Goal: Transaction & Acquisition: Obtain resource

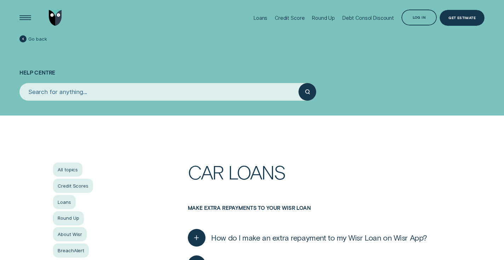
click at [57, 18] on img "Go to home page" at bounding box center [55, 18] width 13 height 16
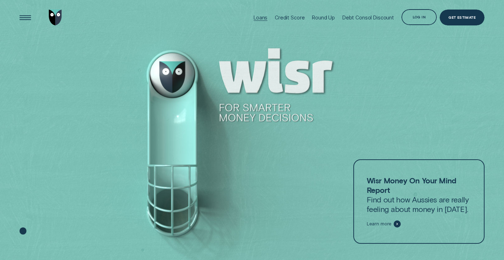
click at [261, 17] on div "Loans" at bounding box center [261, 18] width 14 height 6
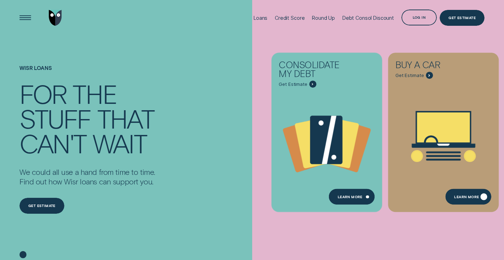
click at [465, 197] on div "Learn More" at bounding box center [466, 197] width 25 height 3
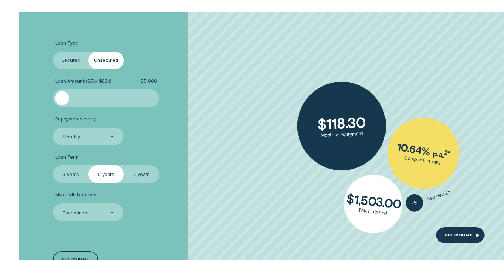
scroll to position [1035, 0]
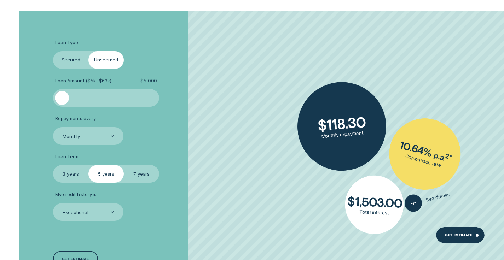
click at [70, 57] on label "Secured" at bounding box center [70, 60] width 35 height 18
click at [53, 51] on input "Secured" at bounding box center [53, 51] width 0 height 0
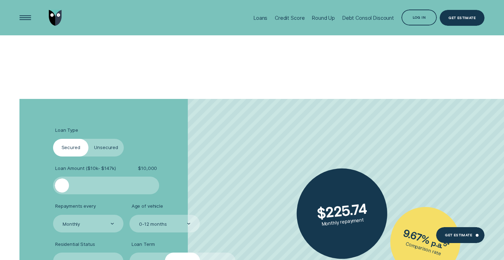
scroll to position [1030, 0]
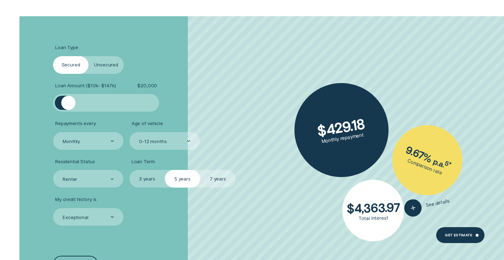
drag, startPoint x: 60, startPoint y: 105, endPoint x: 69, endPoint y: 106, distance: 8.3
click at [69, 106] on div at bounding box center [68, 103] width 14 height 14
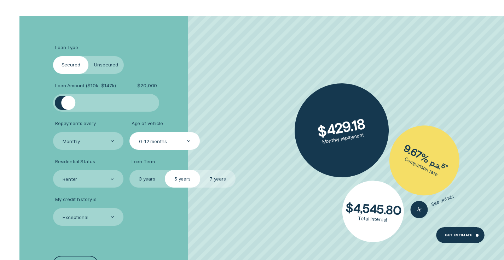
click at [168, 138] on div "0-12 months" at bounding box center [164, 141] width 52 height 7
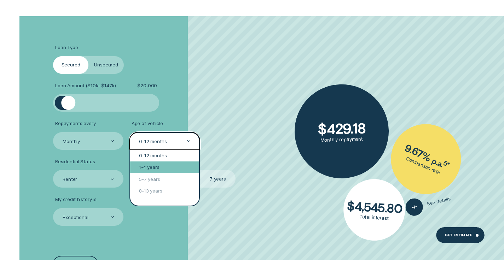
click at [154, 166] on div "1-4 years" at bounding box center [164, 168] width 69 height 12
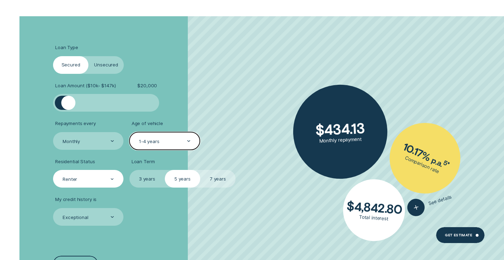
click at [79, 173] on div "Renter" at bounding box center [88, 179] width 70 height 18
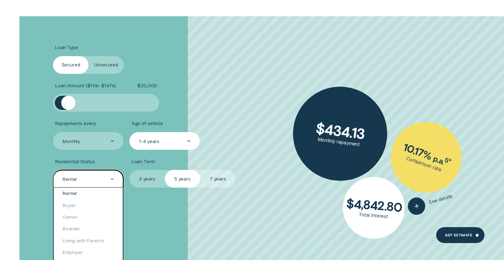
click at [36, 155] on div "Loan Type Select Loan Type Secured Unsecured Loan Amount ( $10k - $147k ) $ 20,…" at bounding box center [252, 158] width 471 height 284
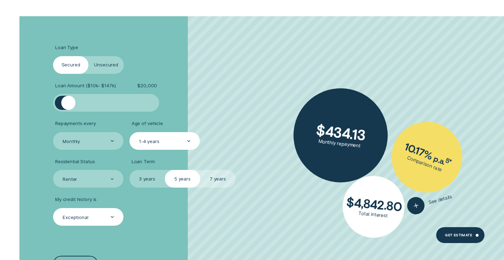
click at [92, 218] on div "Exceptional" at bounding box center [88, 217] width 52 height 7
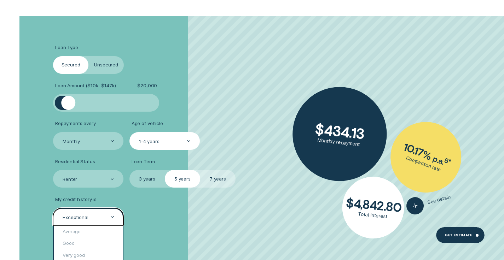
click at [42, 178] on div "Loan Type Select Loan Type Secured Unsecured Loan Amount ( $10k - $147k ) $ 20,…" at bounding box center [252, 158] width 471 height 284
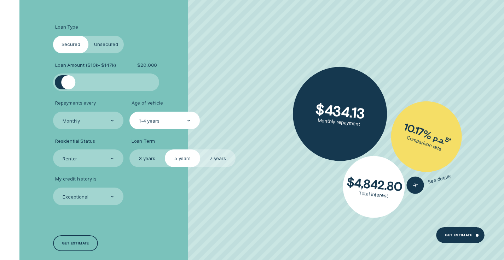
scroll to position [1050, 0]
click at [97, 196] on div "Exceptional" at bounding box center [88, 196] width 52 height 7
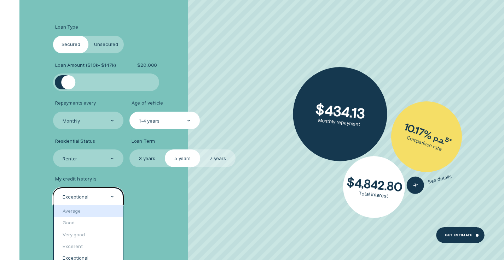
click at [172, 198] on li "My credit history is option Average focused, 1 of 5. 5 results available. Use U…" at bounding box center [134, 190] width 162 height 29
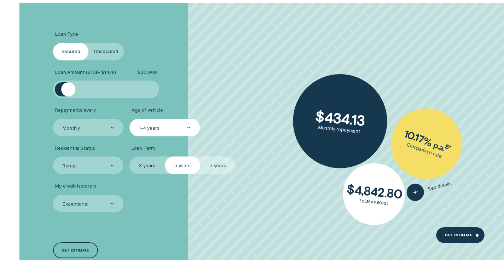
scroll to position [1042, 0]
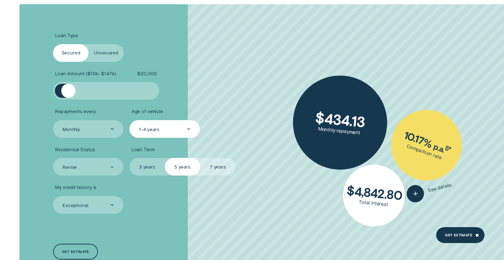
click at [187, 124] on div at bounding box center [188, 129] width 3 height 17
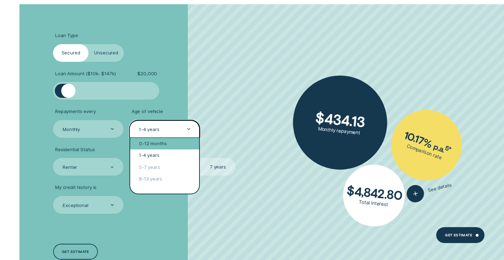
click at [161, 140] on div "0-12 months" at bounding box center [164, 144] width 69 height 12
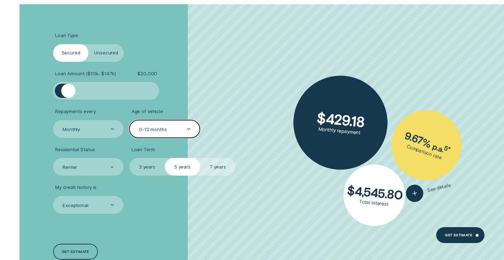
click at [186, 126] on div "0-12 months" at bounding box center [164, 129] width 52 height 7
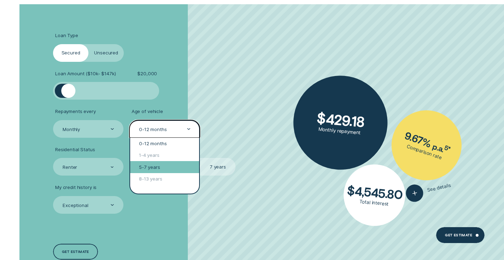
click at [155, 168] on div "5-7 years" at bounding box center [164, 167] width 69 height 12
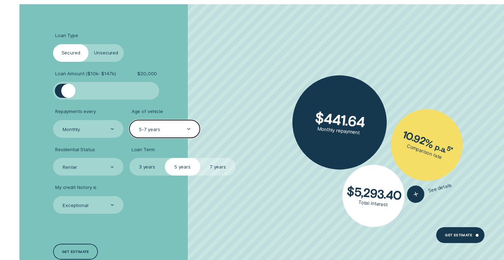
click at [181, 127] on div "5-7 years" at bounding box center [164, 129] width 52 height 7
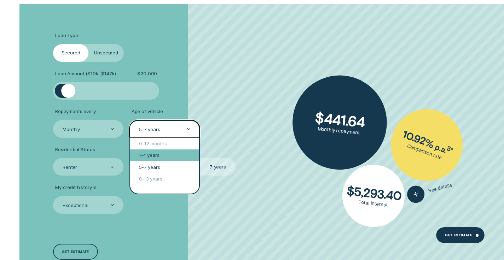
click at [155, 151] on div "1-4 years" at bounding box center [164, 156] width 69 height 12
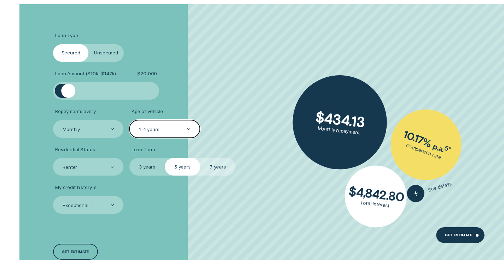
click at [106, 56] on label "Unsecured" at bounding box center [105, 53] width 35 height 18
click at [88, 44] on input "Unsecured" at bounding box center [88, 44] width 0 height 0
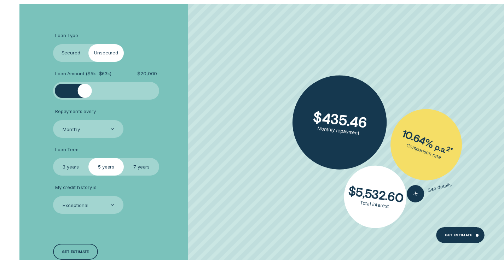
click at [73, 54] on label "Secured" at bounding box center [70, 53] width 35 height 18
click at [53, 44] on input "Secured" at bounding box center [53, 44] width 0 height 0
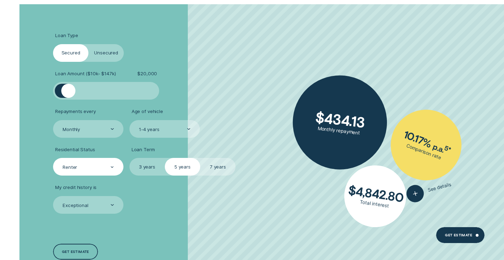
click at [72, 159] on div "Renter" at bounding box center [88, 167] width 70 height 18
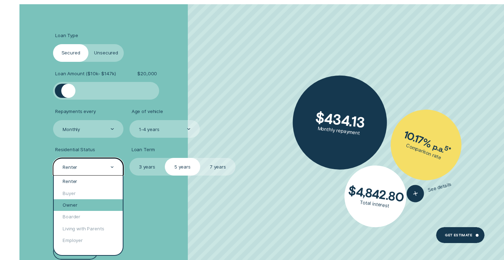
click at [69, 202] on div "Owner" at bounding box center [88, 205] width 69 height 12
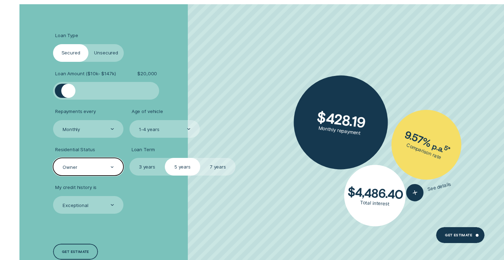
click at [90, 166] on div "Owner" at bounding box center [88, 167] width 52 height 7
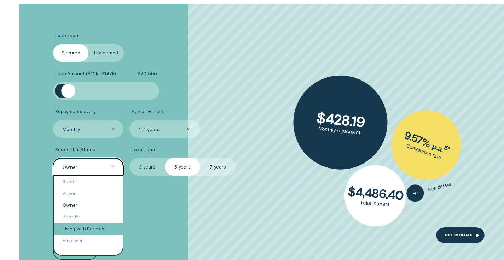
click at [74, 229] on div "Living with Parents" at bounding box center [88, 229] width 69 height 12
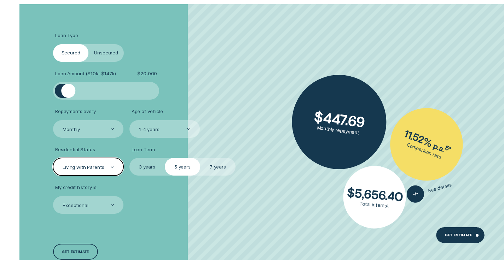
click at [86, 170] on div "Living with Parents" at bounding box center [88, 167] width 70 height 18
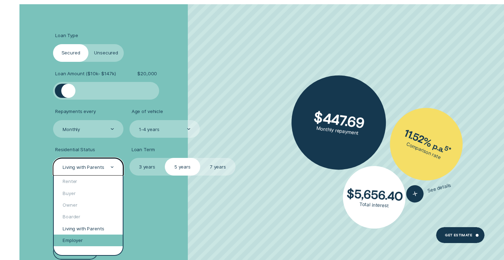
click at [79, 236] on div "Employer" at bounding box center [88, 241] width 69 height 12
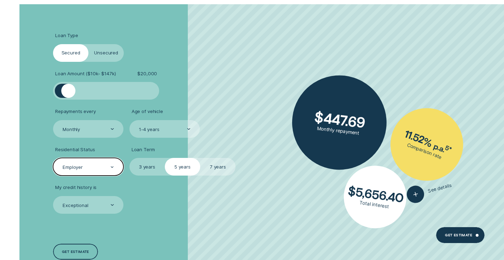
click at [80, 164] on div "Employer" at bounding box center [73, 167] width 20 height 6
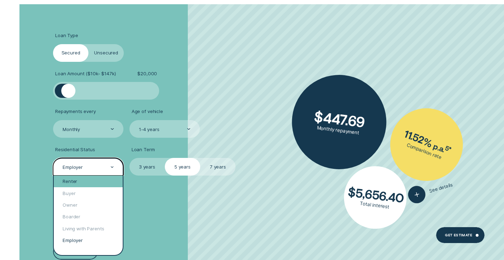
click at [78, 176] on div "Renter" at bounding box center [88, 182] width 69 height 12
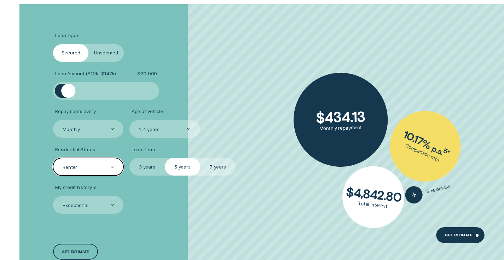
click at [84, 164] on div "Renter" at bounding box center [88, 167] width 52 height 7
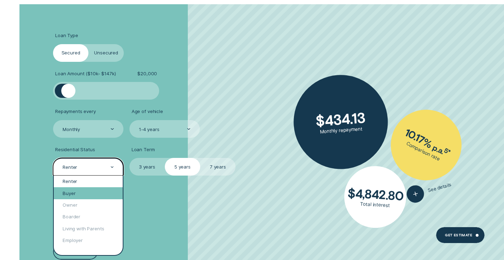
click at [75, 190] on div "Buyer" at bounding box center [88, 193] width 69 height 12
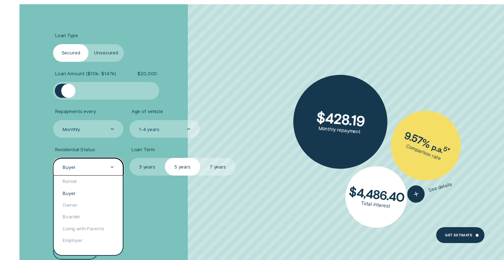
click at [84, 164] on div "Buyer" at bounding box center [88, 167] width 52 height 7
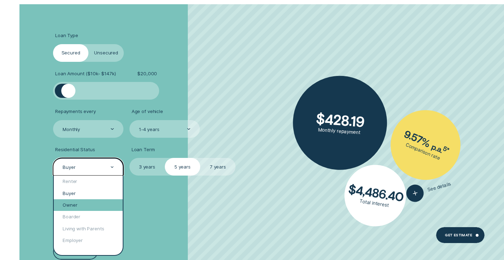
click at [75, 204] on div "Owner" at bounding box center [88, 205] width 69 height 12
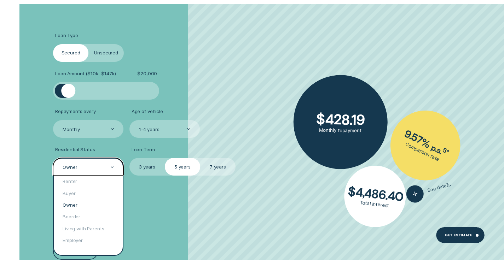
click at [70, 164] on div "Owner" at bounding box center [70, 167] width 15 height 6
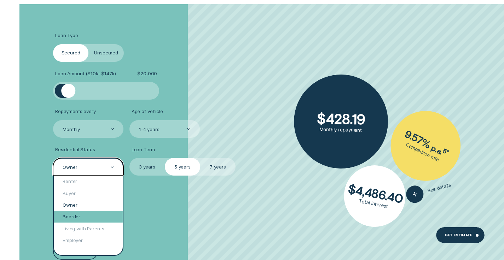
click at [72, 211] on div "Boarder" at bounding box center [88, 217] width 69 height 12
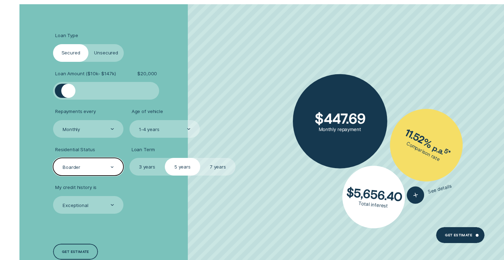
click at [82, 165] on div "Boarder" at bounding box center [88, 167] width 52 height 7
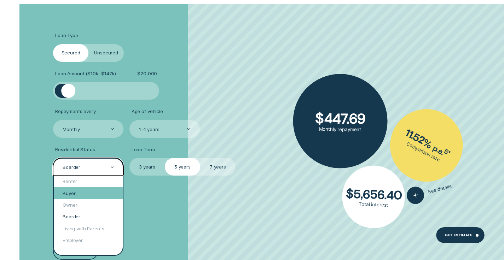
click at [74, 188] on div "Buyer" at bounding box center [88, 193] width 69 height 12
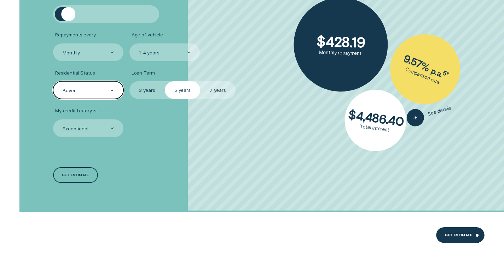
scroll to position [1121, 0]
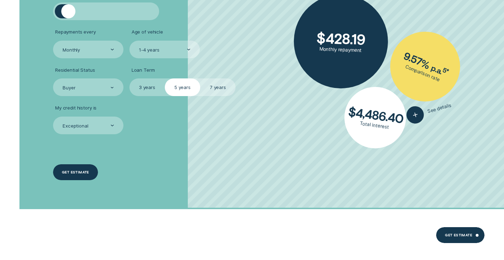
click at [71, 171] on div "Get estimate" at bounding box center [75, 172] width 27 height 3
